Goal: Find specific page/section: Find specific page/section

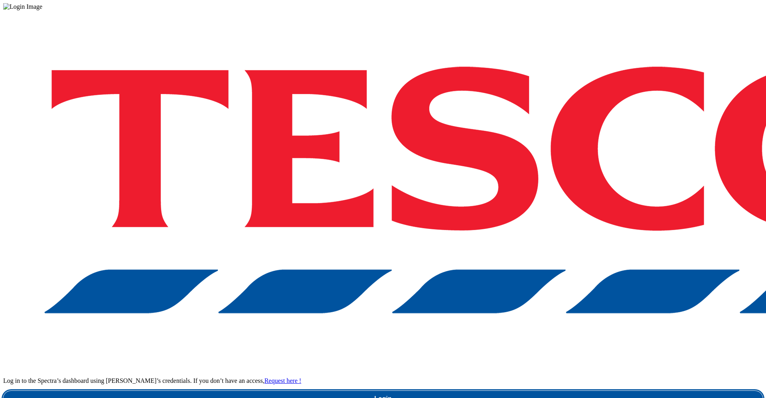
click at [542, 391] on link "Login" at bounding box center [382, 399] width 759 height 16
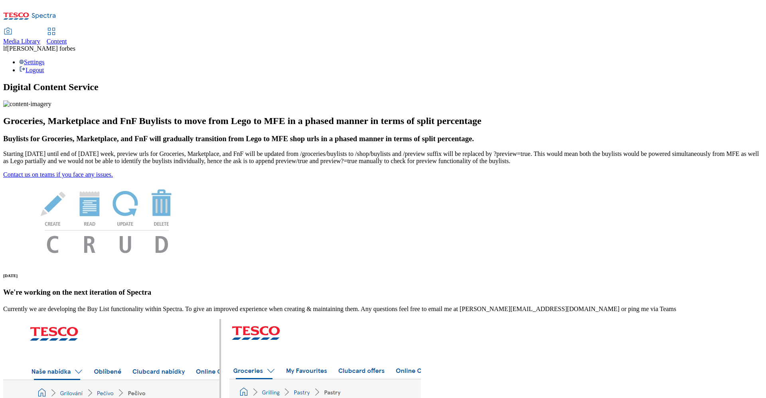
click at [40, 38] on div "Media Library" at bounding box center [21, 41] width 37 height 7
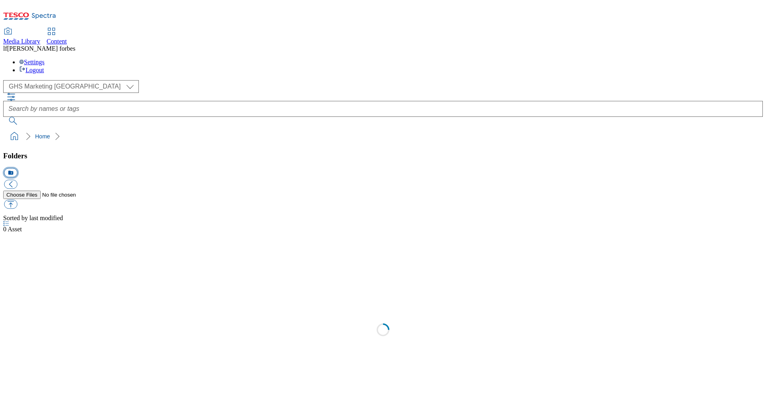
select select "flare-ghs-mktg"
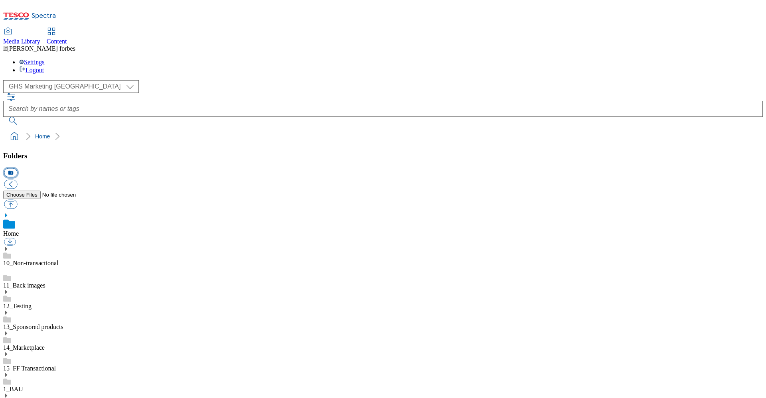
scroll to position [0, 0]
click at [18, 372] on div "1_BAU" at bounding box center [382, 382] width 759 height 21
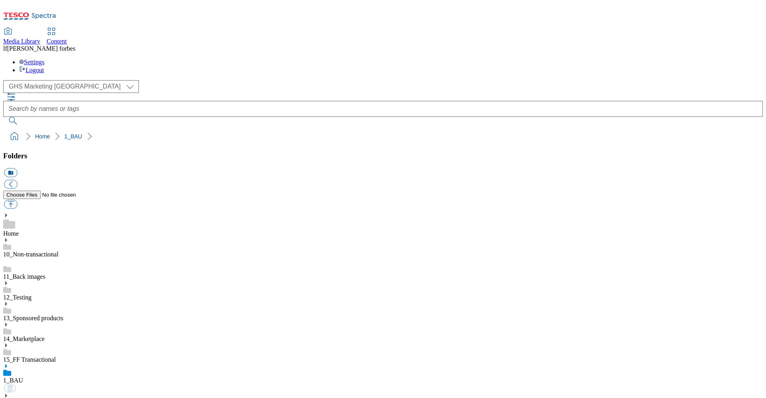
click at [9, 363] on icon at bounding box center [6, 366] width 6 height 6
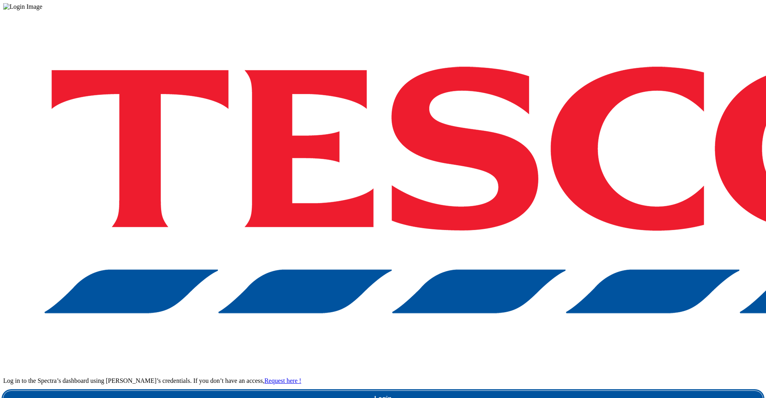
click at [544, 391] on link "Login" at bounding box center [382, 399] width 759 height 16
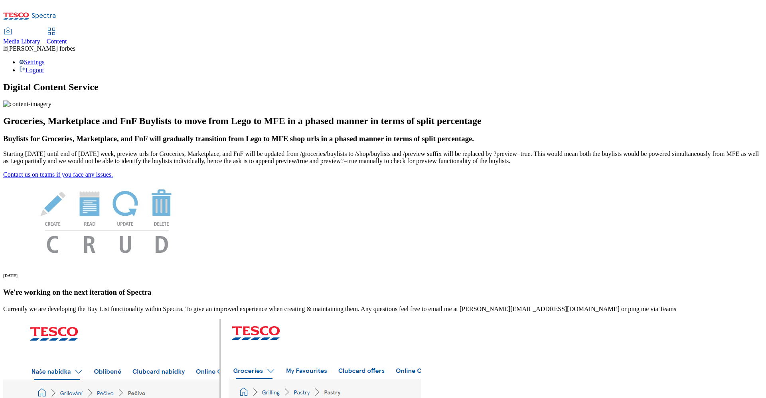
click at [40, 38] on span "Media Library" at bounding box center [21, 41] width 37 height 7
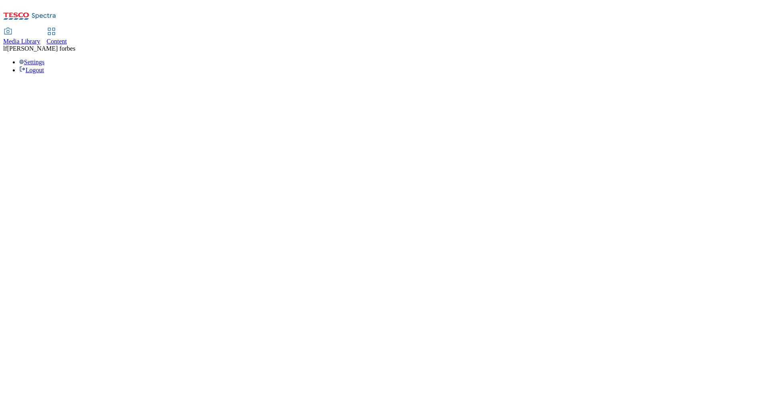
select select "flare-ghs-mktg"
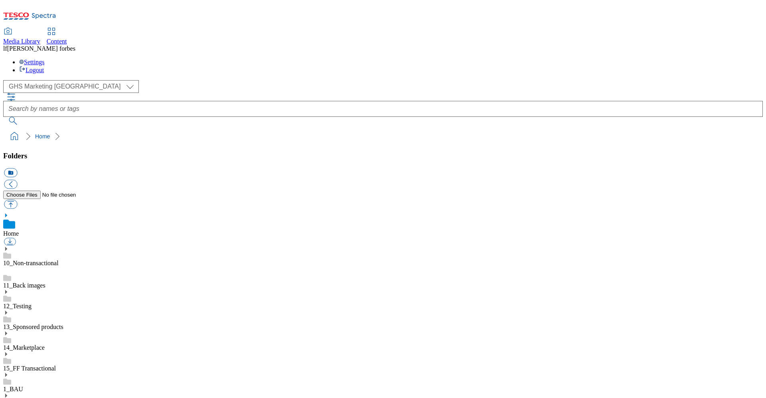
scroll to position [0, 0]
click at [9, 372] on icon at bounding box center [6, 375] width 6 height 6
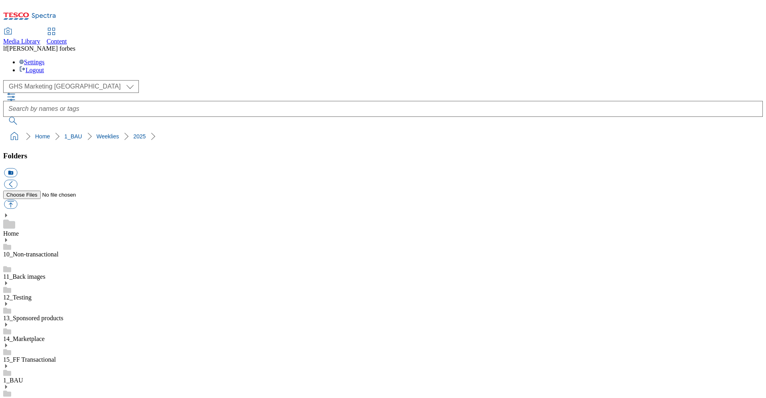
scroll to position [533, 0]
